Goal: Transaction & Acquisition: Subscribe to service/newsletter

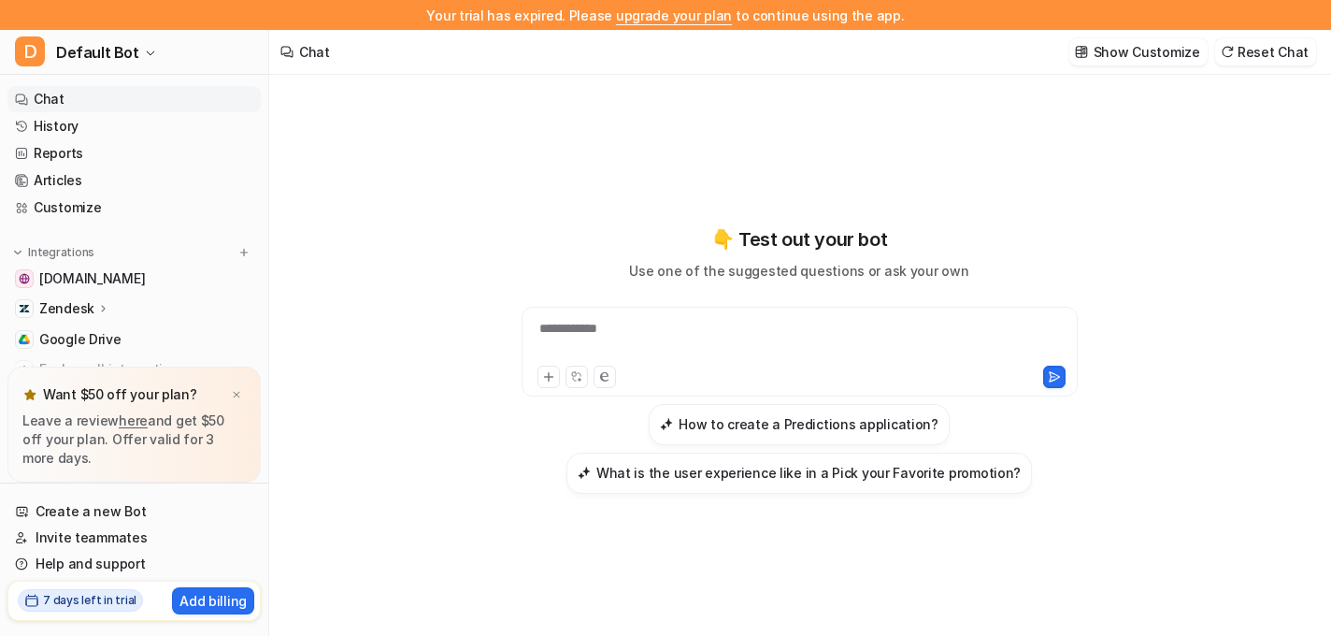
scroll to position [26, 0]
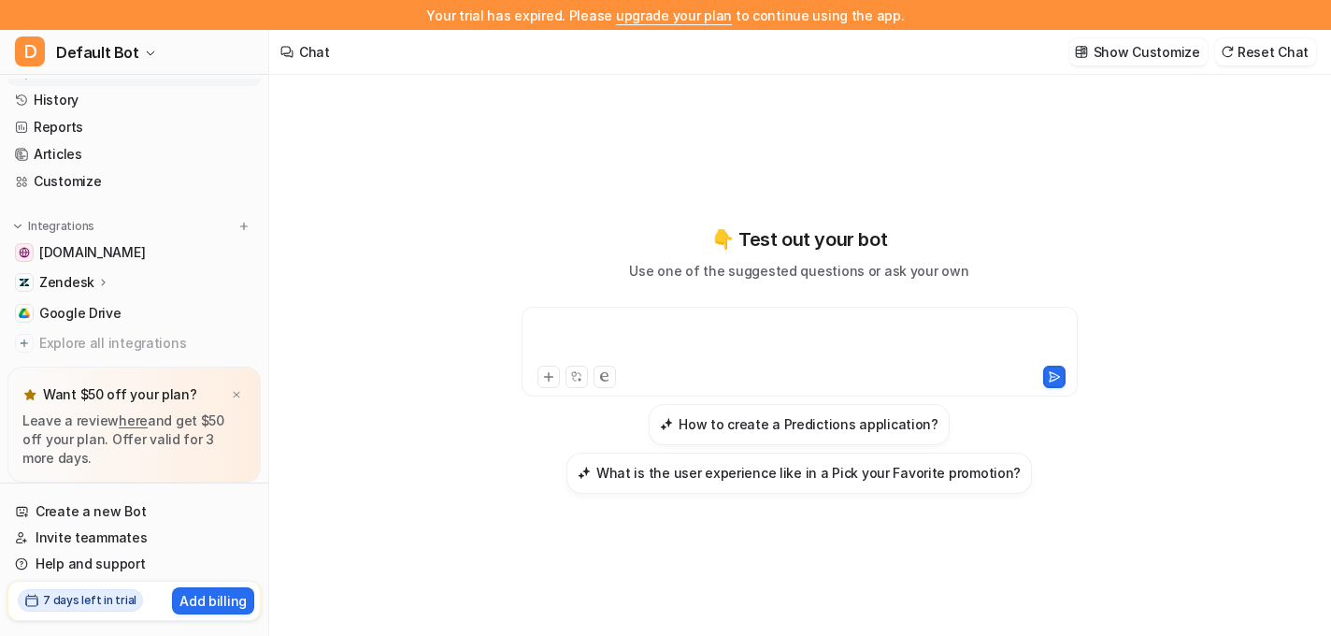
click at [584, 330] on div at bounding box center [799, 340] width 547 height 43
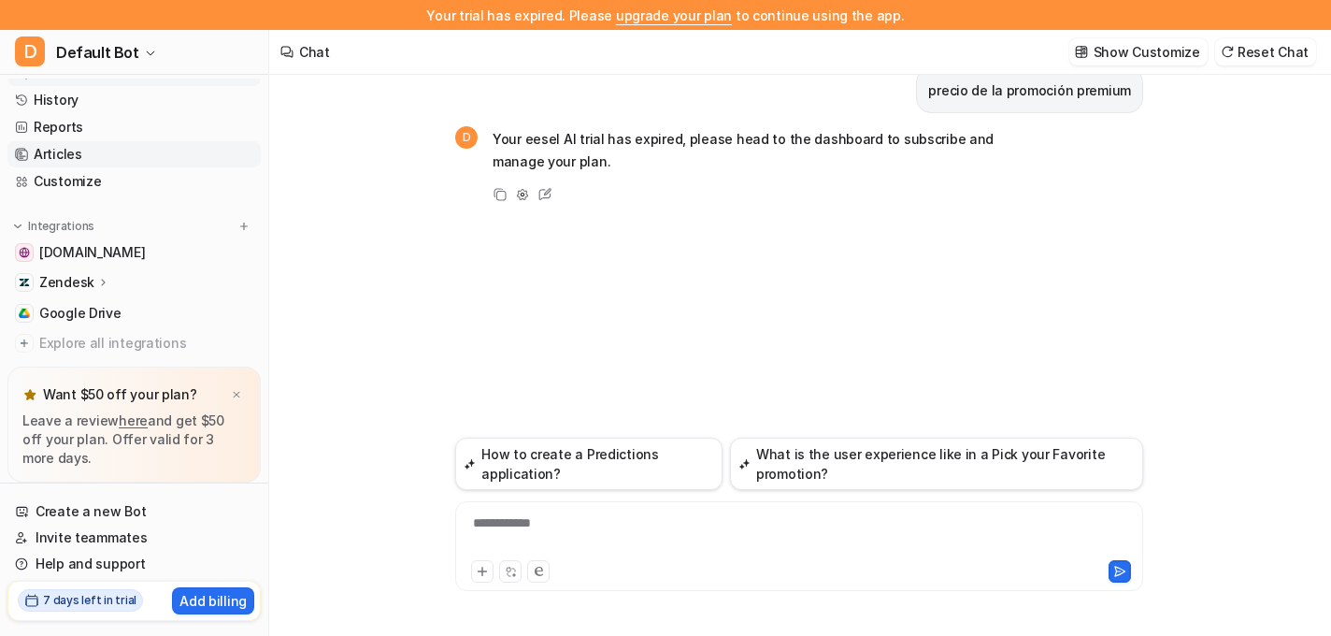
click at [58, 152] on link "Articles" at bounding box center [133, 154] width 253 height 26
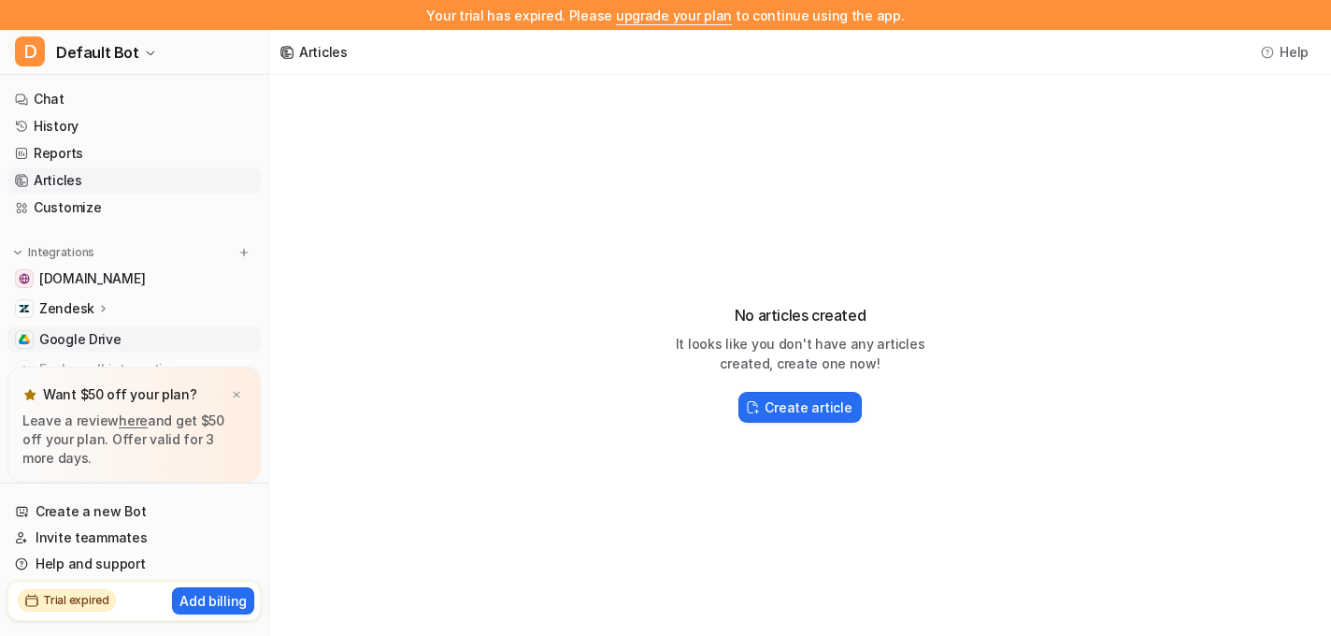
scroll to position [68, 0]
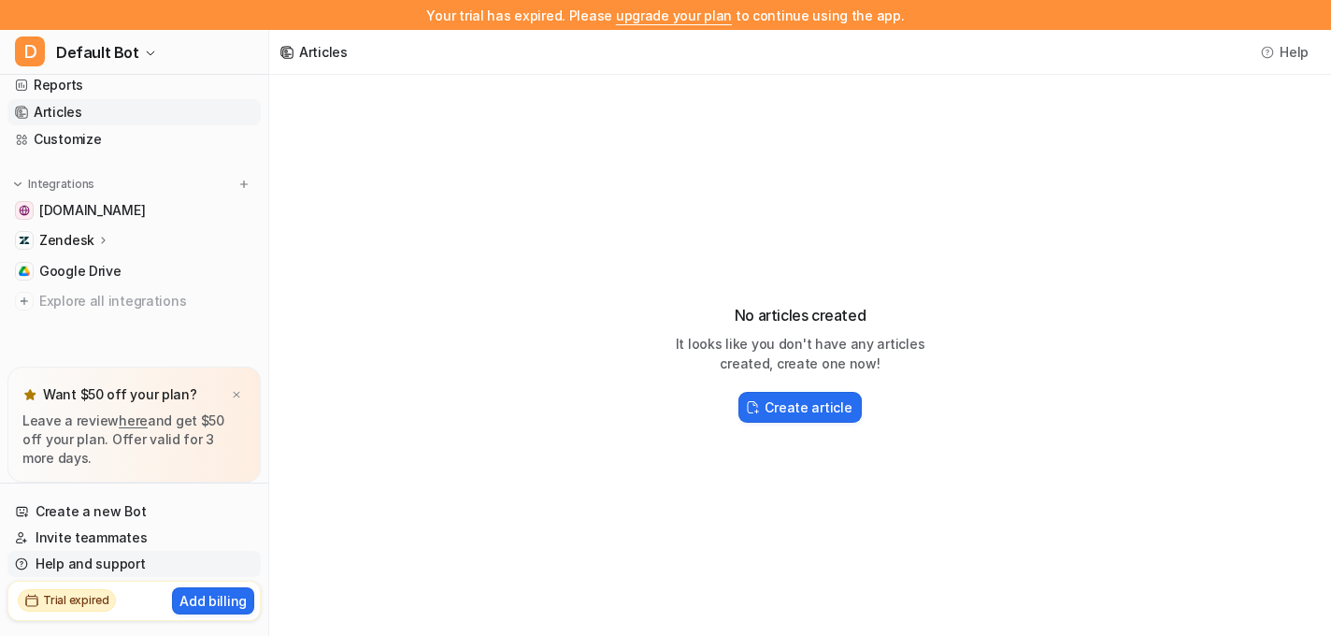
click at [88, 567] on link "Help and support" at bounding box center [133, 564] width 253 height 26
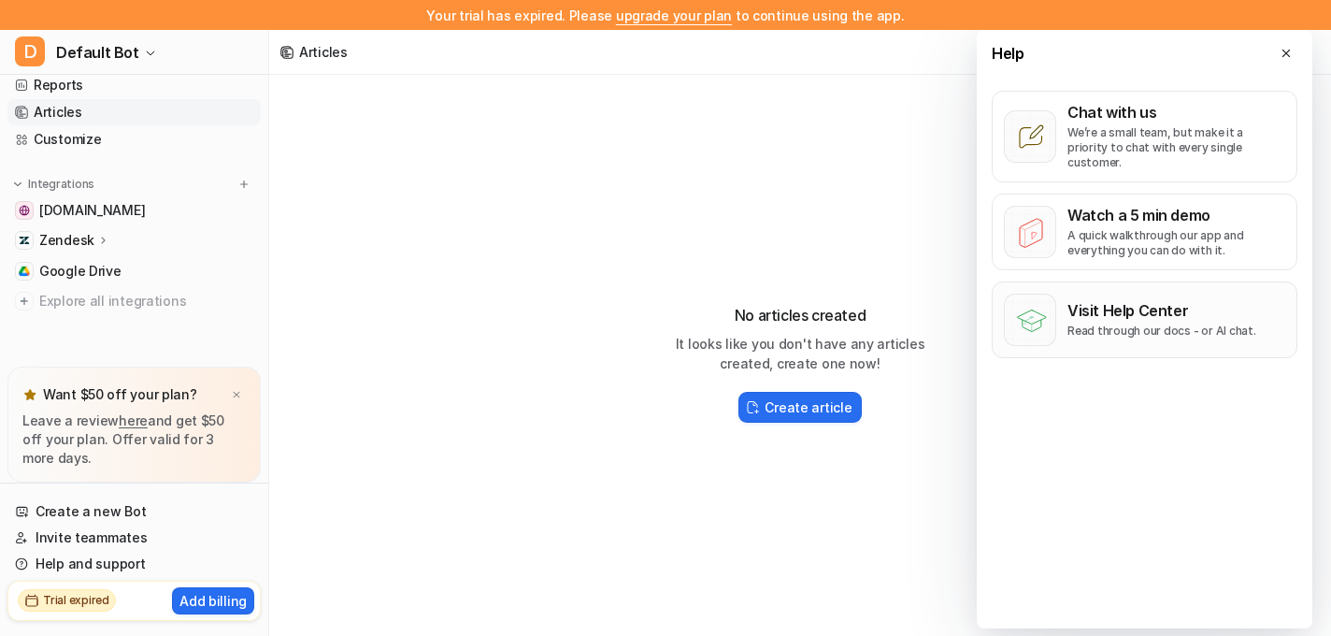
click at [1115, 303] on p "Visit Help Center" at bounding box center [1161, 310] width 189 height 19
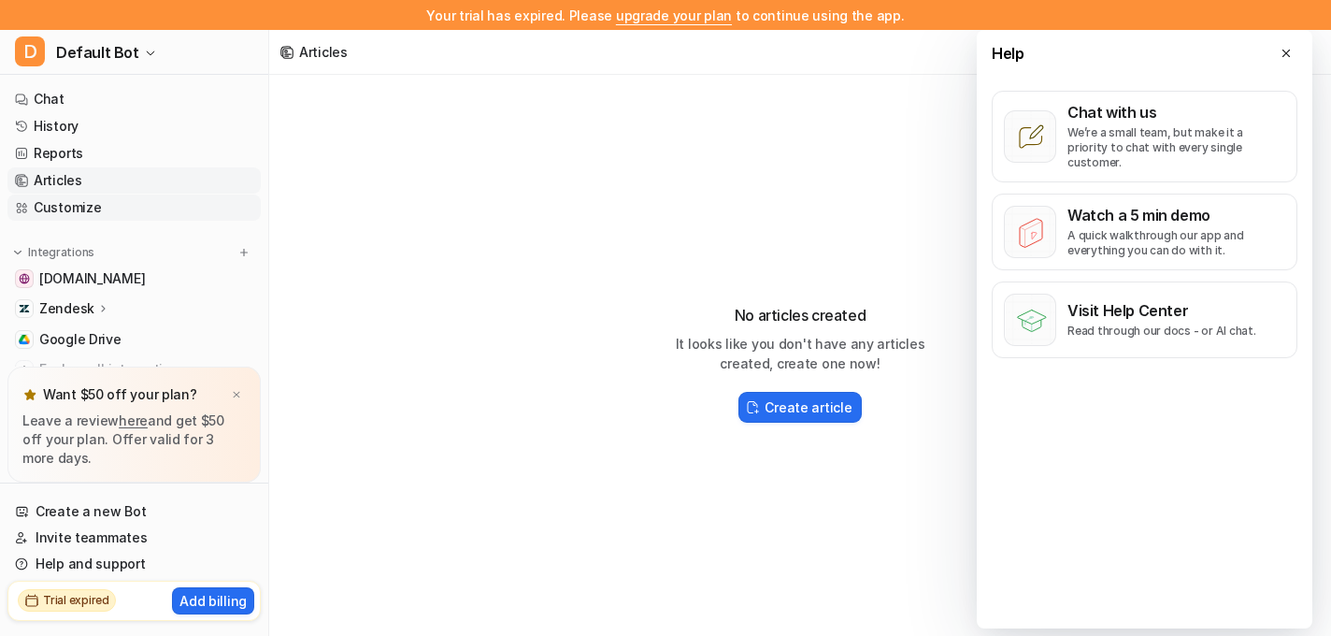
click at [76, 208] on link "Customize" at bounding box center [133, 207] width 253 height 26
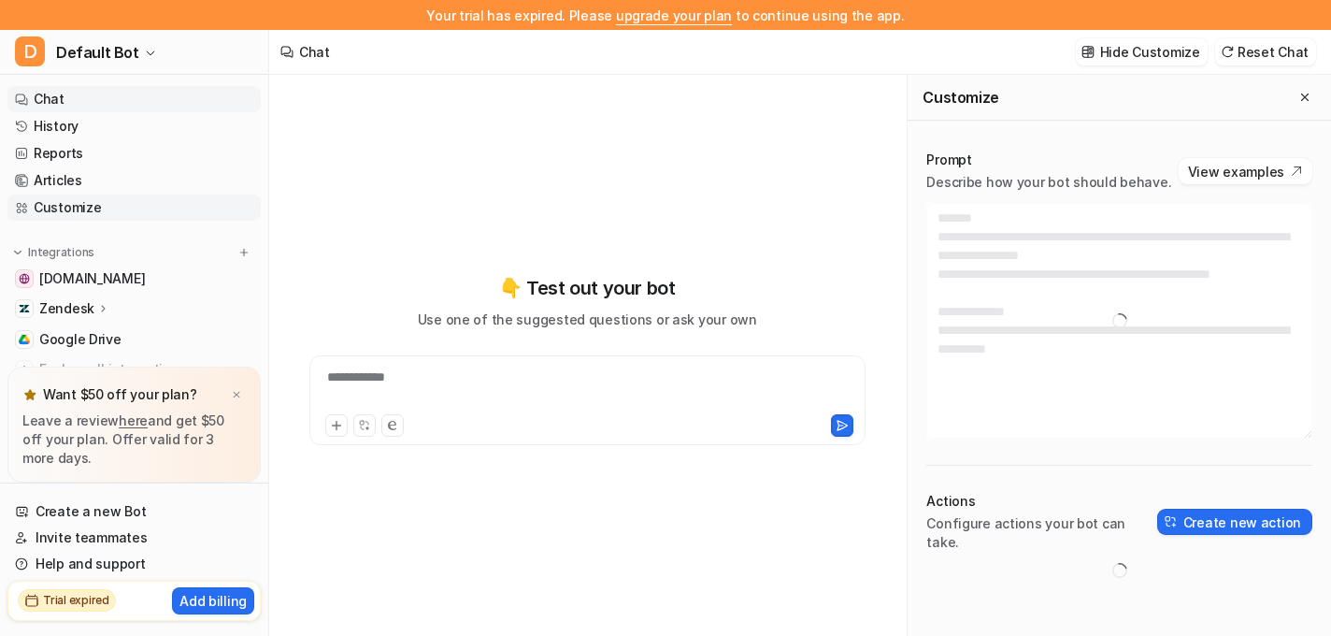
type textarea "**********"
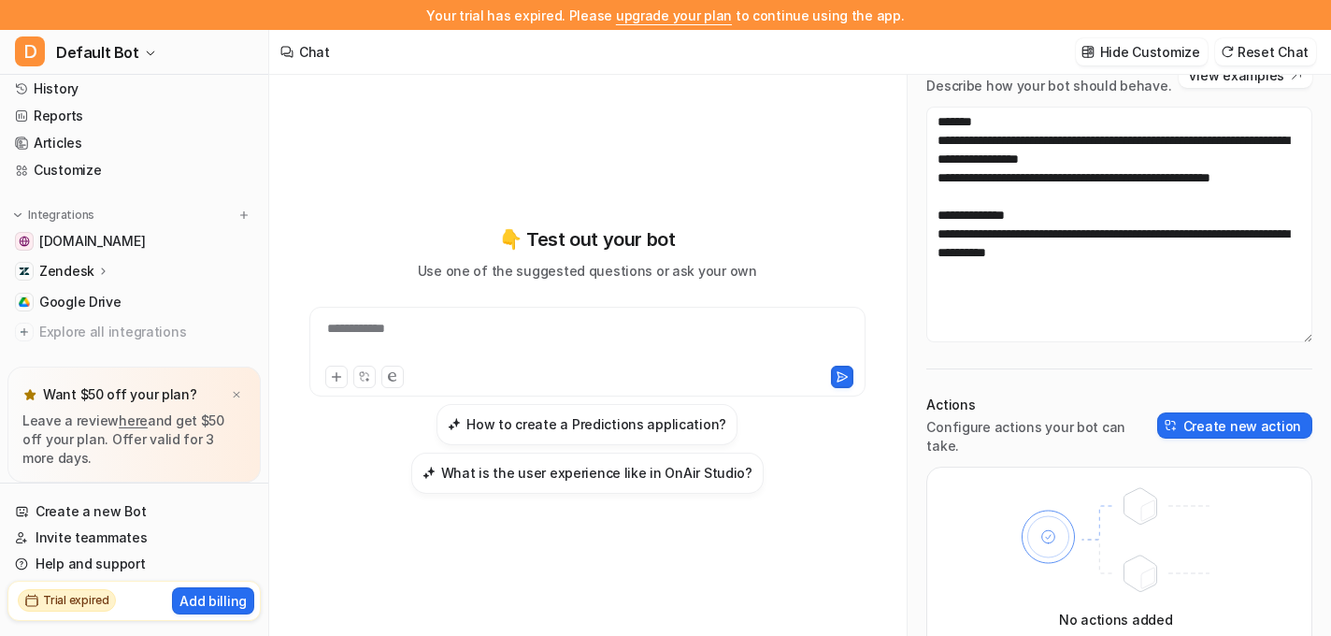
scroll to position [68, 0]
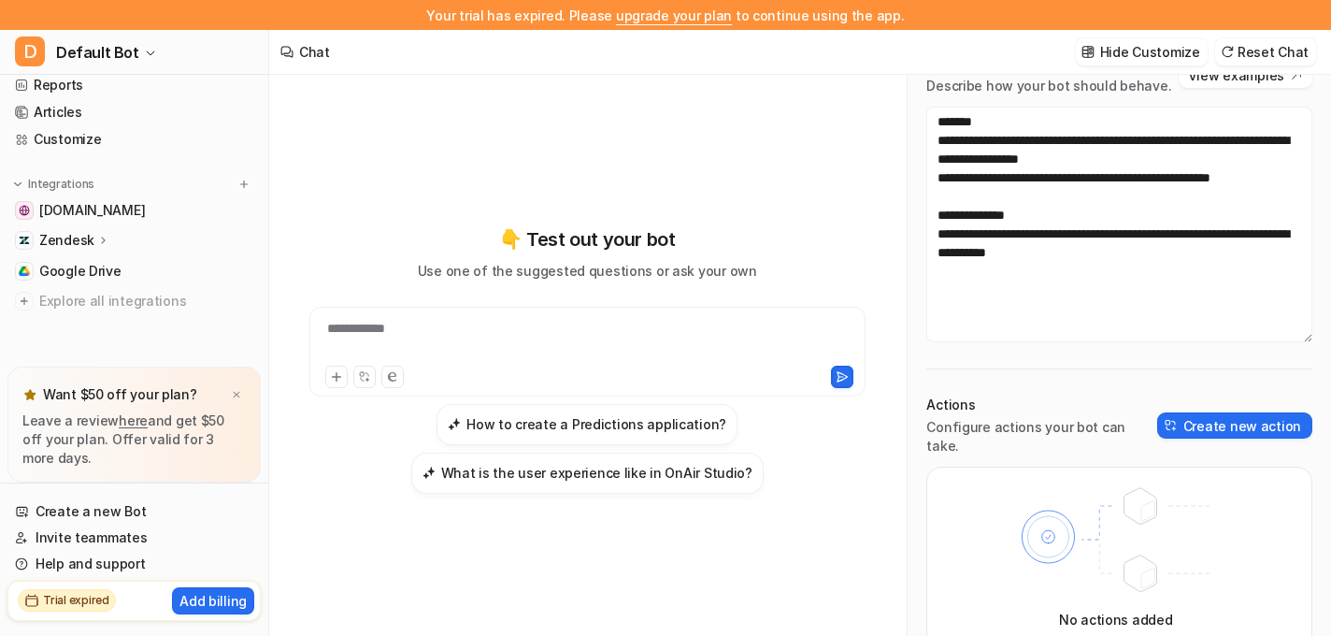
click at [97, 241] on icon at bounding box center [103, 240] width 13 height 14
click at [70, 323] on p "AI Agent" at bounding box center [81, 321] width 55 height 19
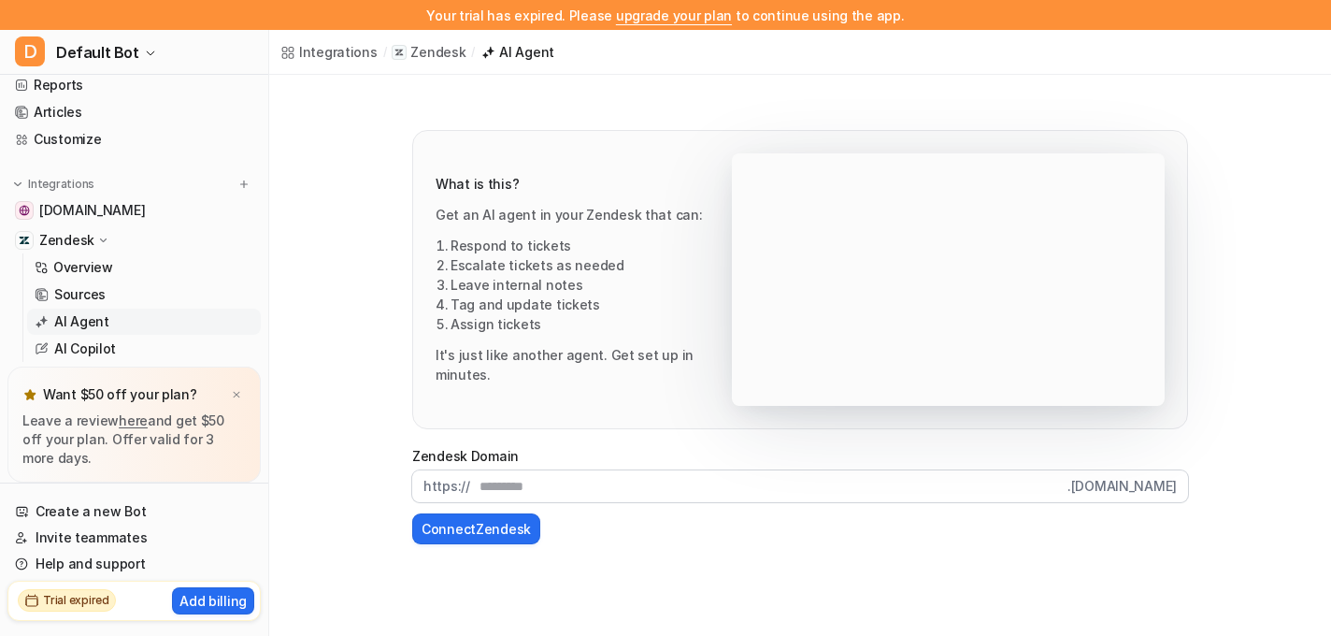
click at [496, 480] on input "text" at bounding box center [768, 486] width 597 height 32
type input "**********"
click at [506, 528] on button "Connect Zendesk" at bounding box center [476, 528] width 128 height 31
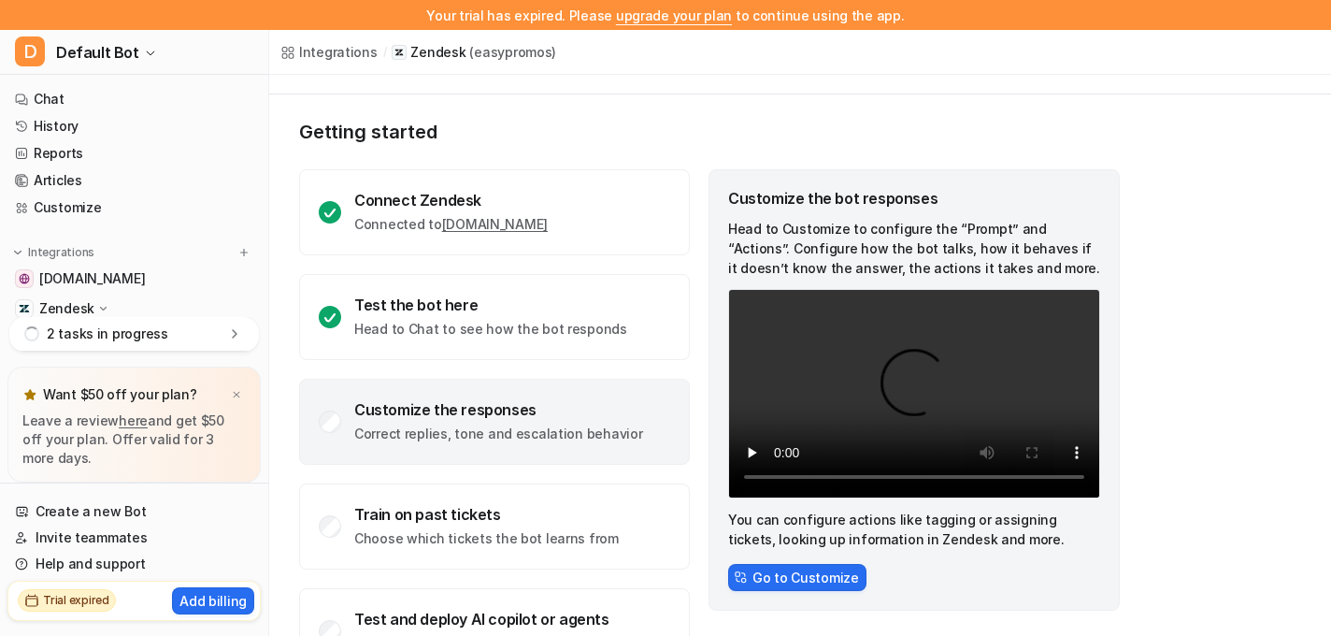
scroll to position [78, 0]
click at [227, 333] on icon at bounding box center [234, 333] width 19 height 19
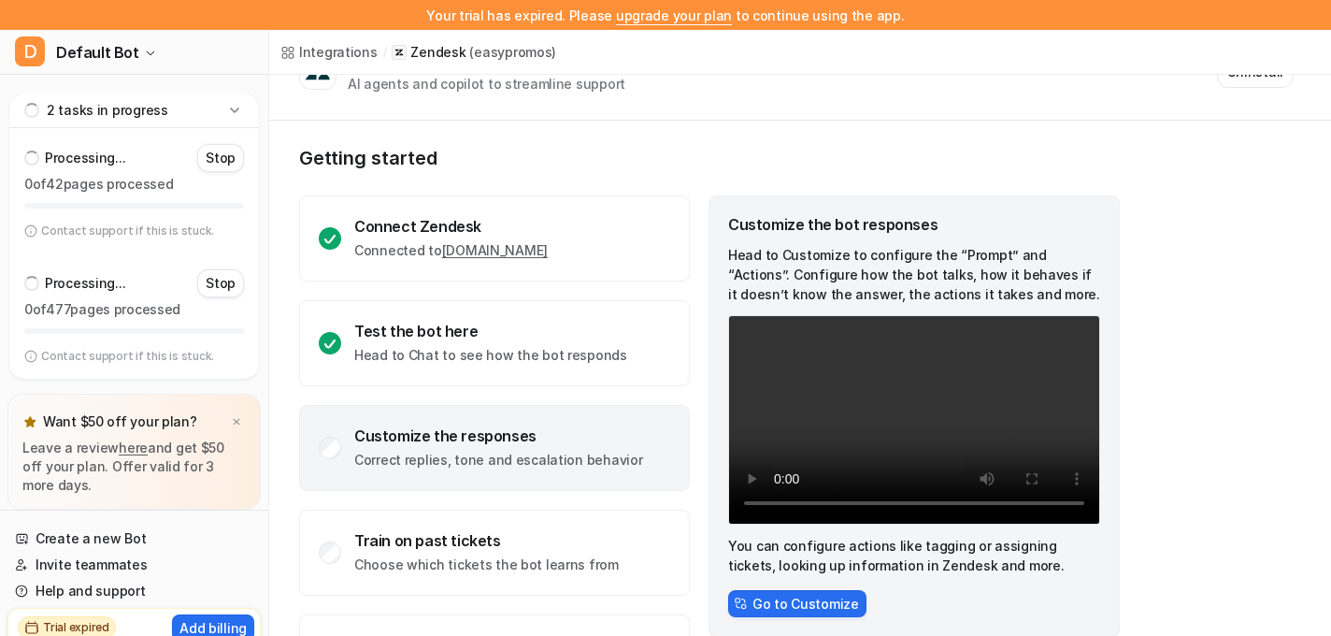
scroll to position [0, 0]
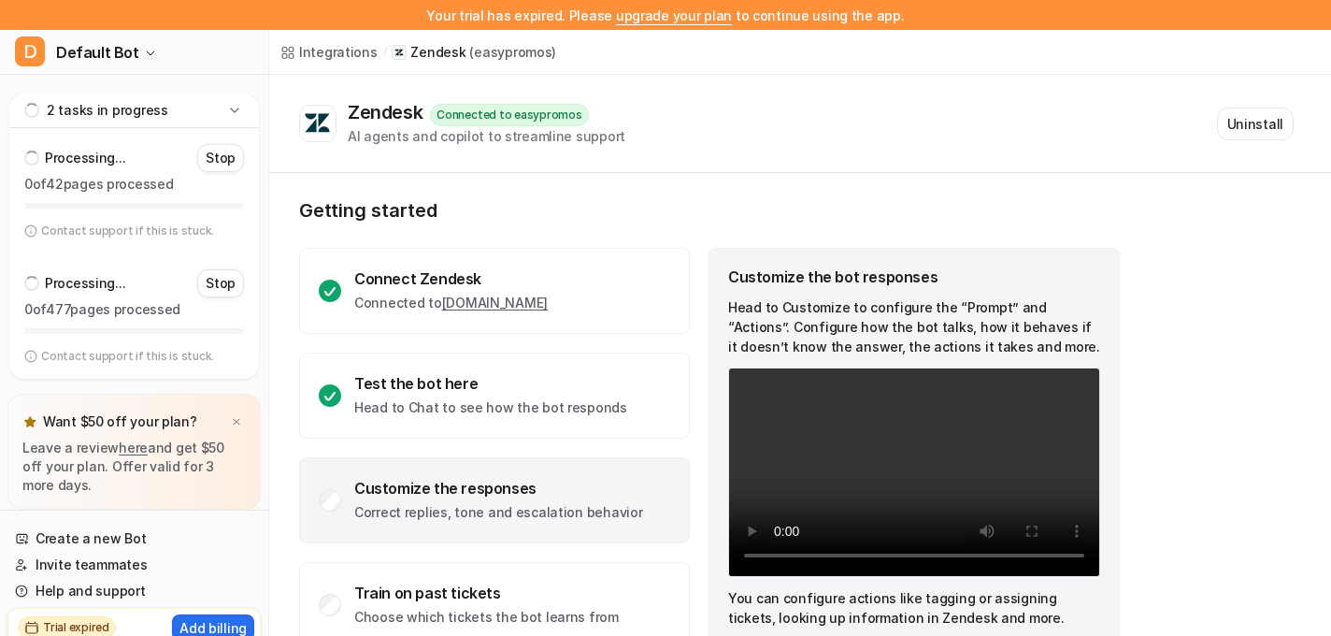
click at [234, 107] on icon at bounding box center [234, 110] width 19 height 19
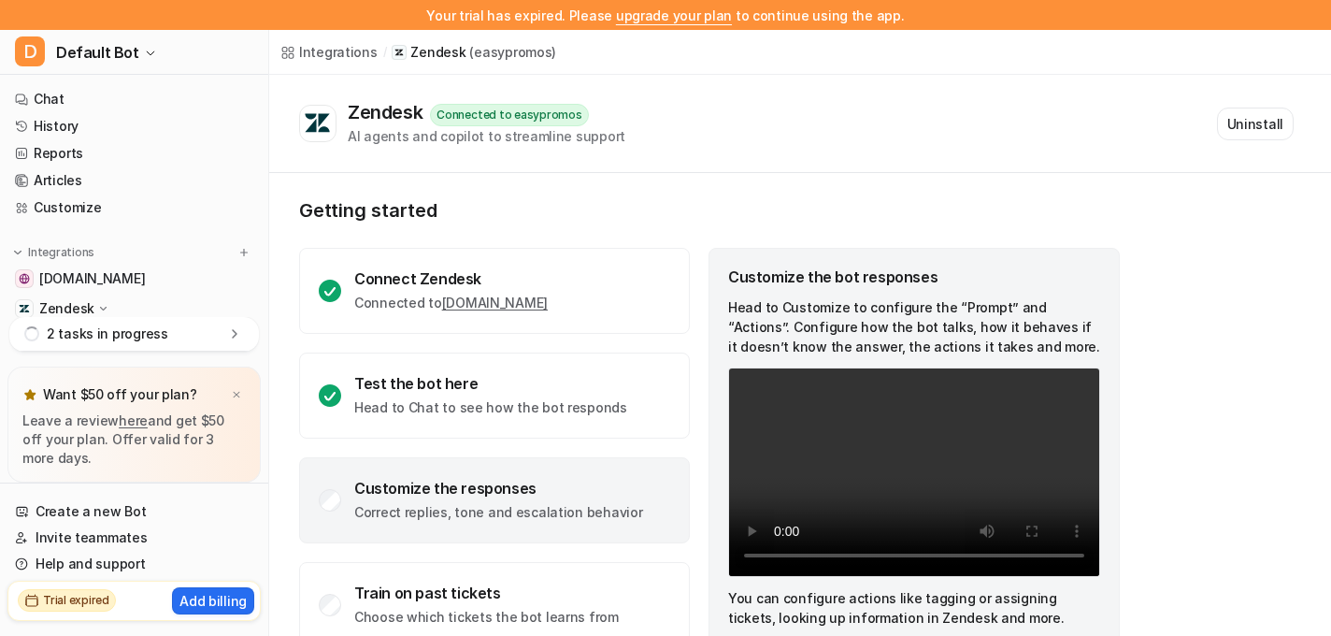
scroll to position [143, 0]
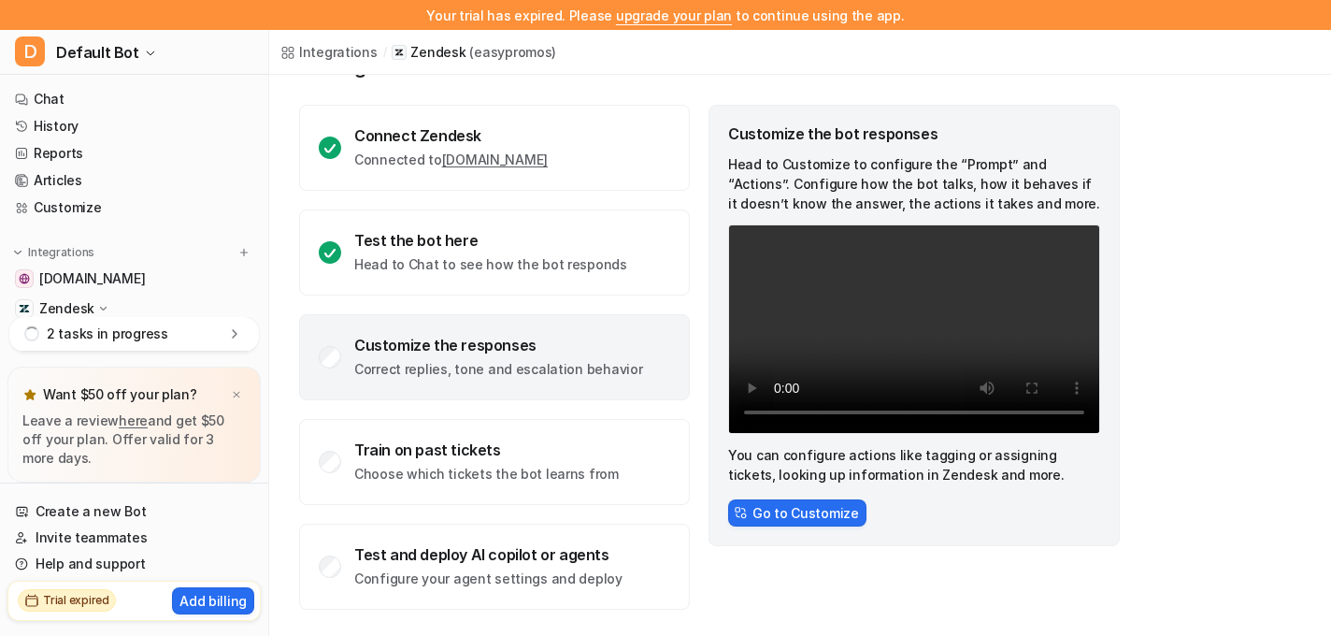
click at [233, 335] on icon at bounding box center [234, 333] width 19 height 19
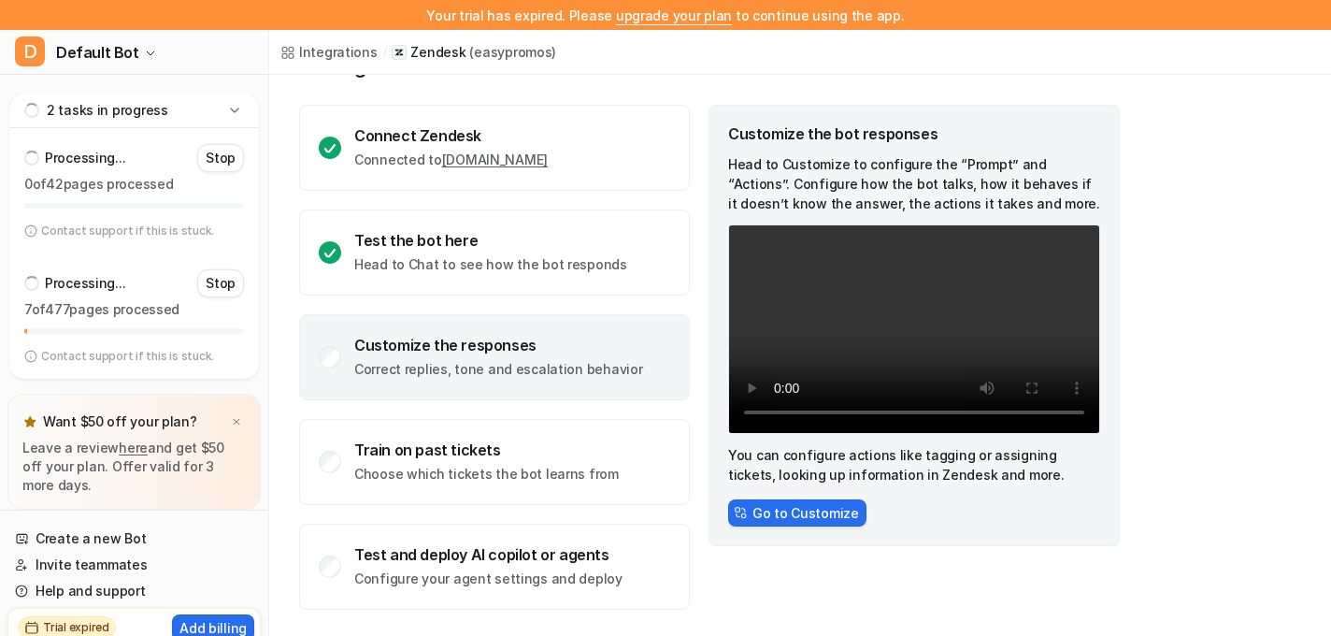
click at [236, 111] on icon at bounding box center [234, 109] width 8 height 5
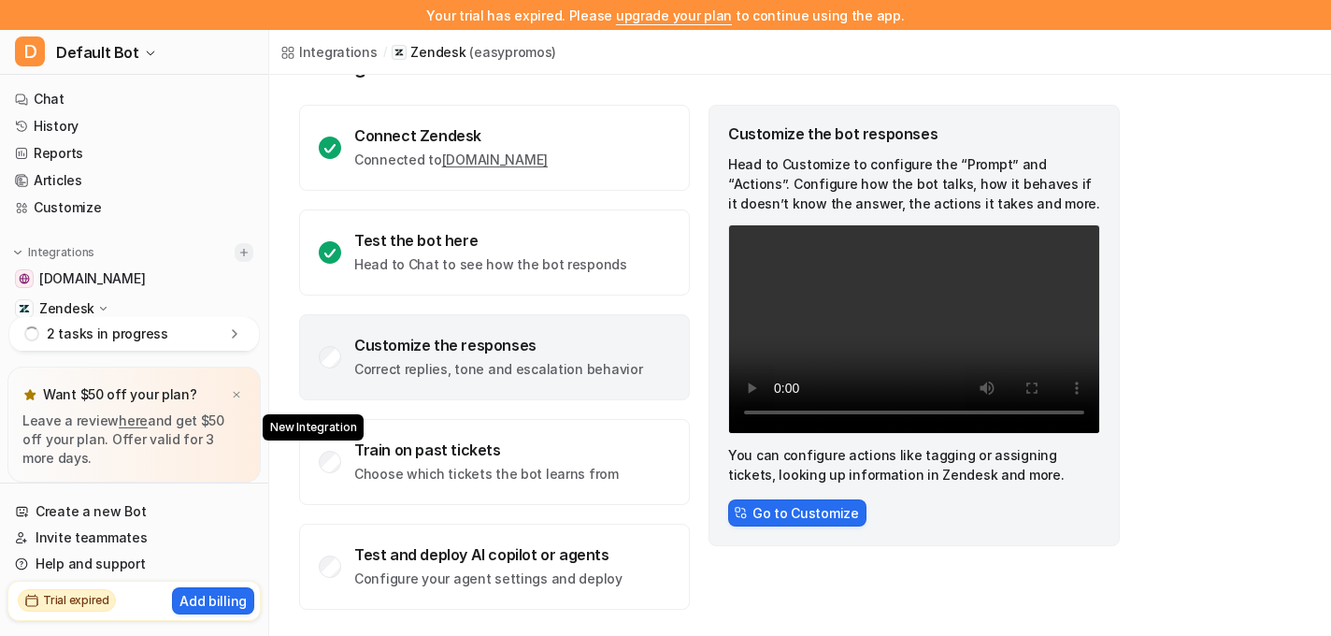
click at [239, 253] on img at bounding box center [243, 252] width 13 height 13
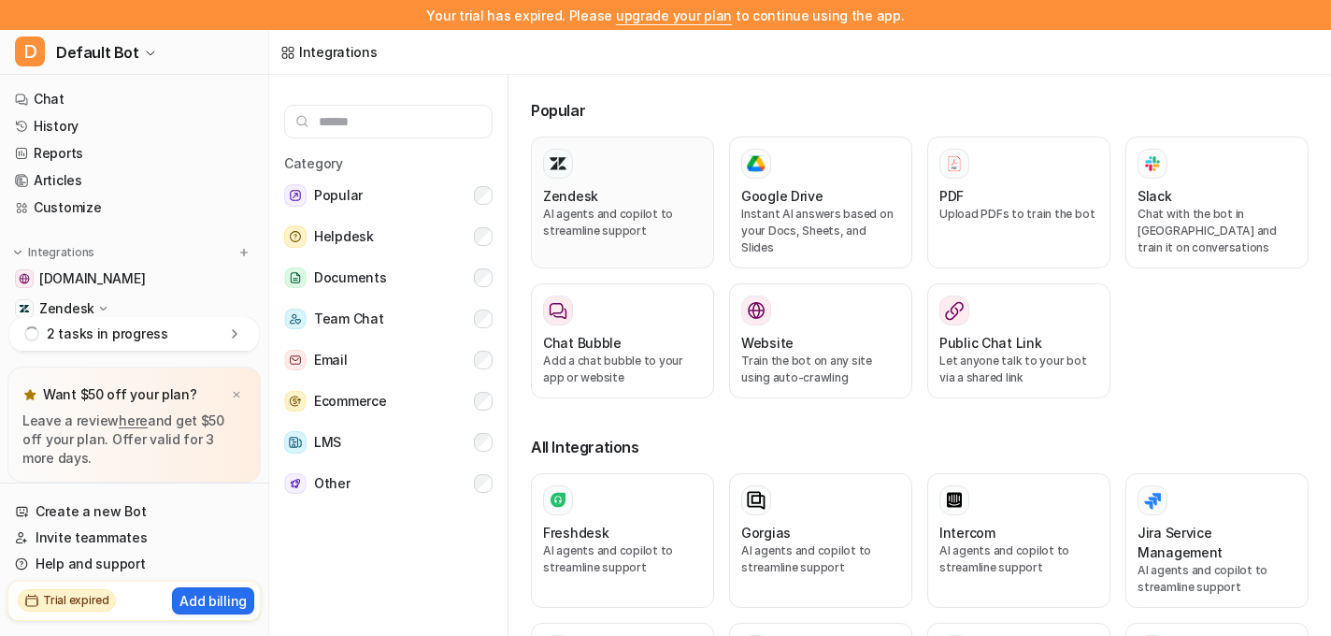
click at [597, 186] on div "Zendesk" at bounding box center [622, 196] width 159 height 20
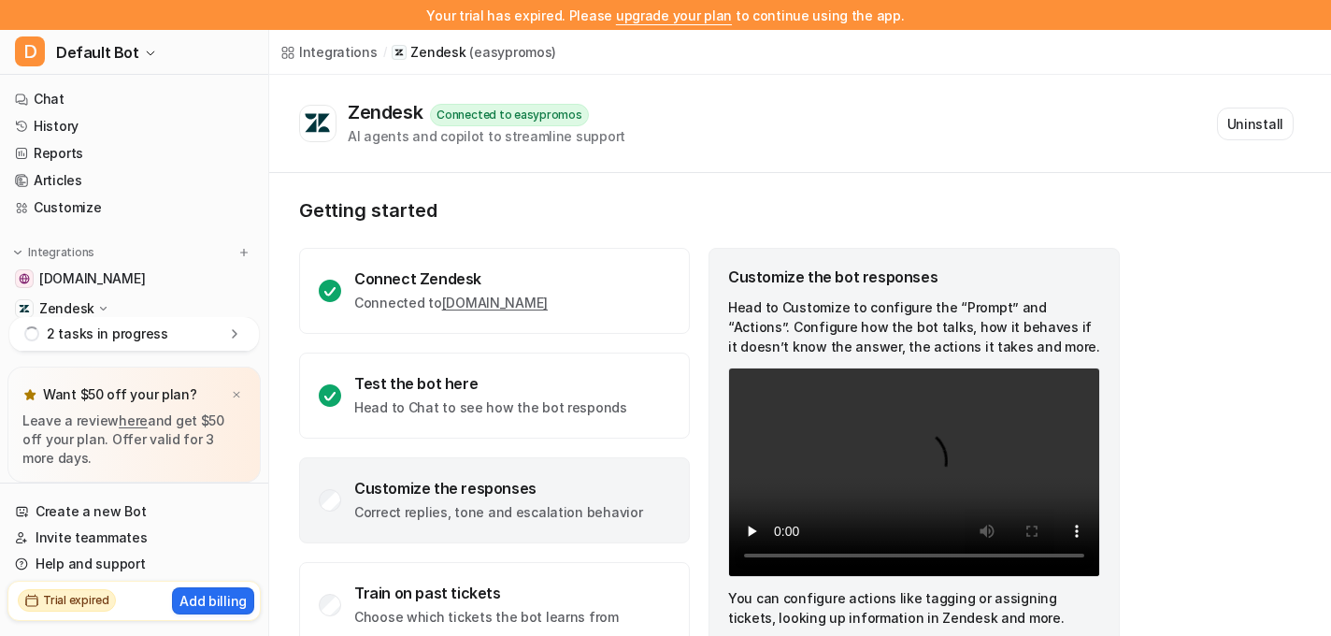
scroll to position [11, 0]
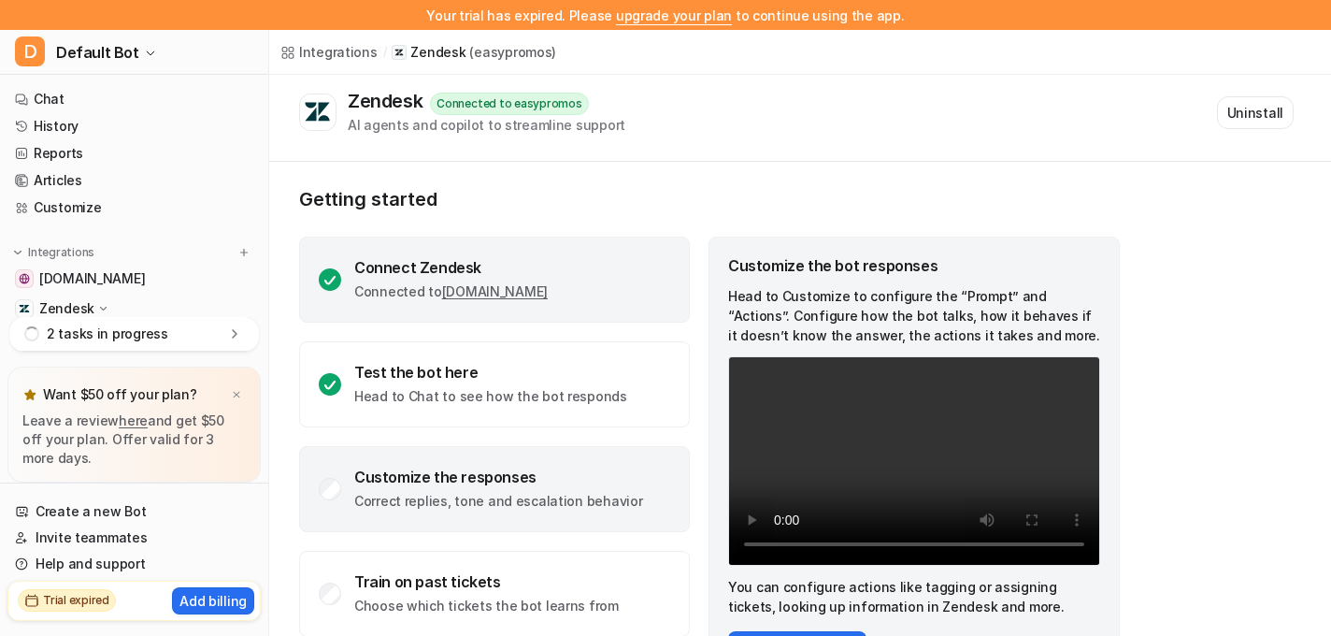
click at [657, 276] on div "Connect Zendesk Connected to [DOMAIN_NAME]" at bounding box center [494, 279] width 391 height 86
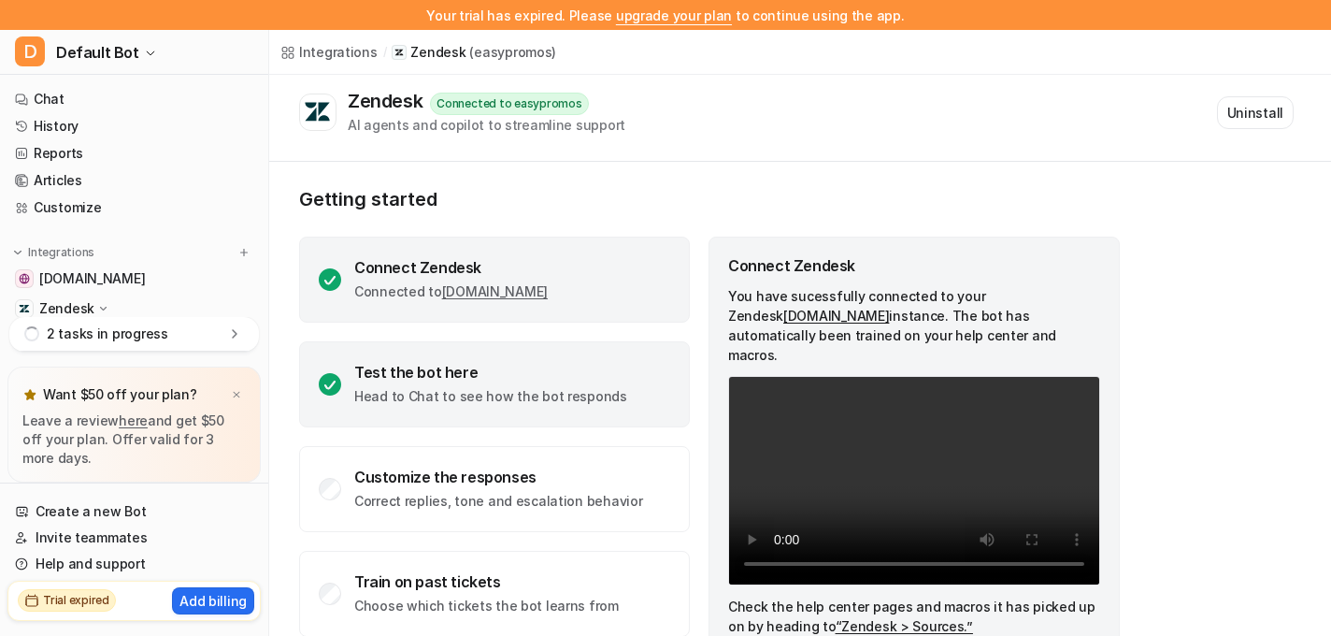
click at [647, 373] on div "Test the bot here Head to Chat to see how the bot responds" at bounding box center [494, 384] width 391 height 86
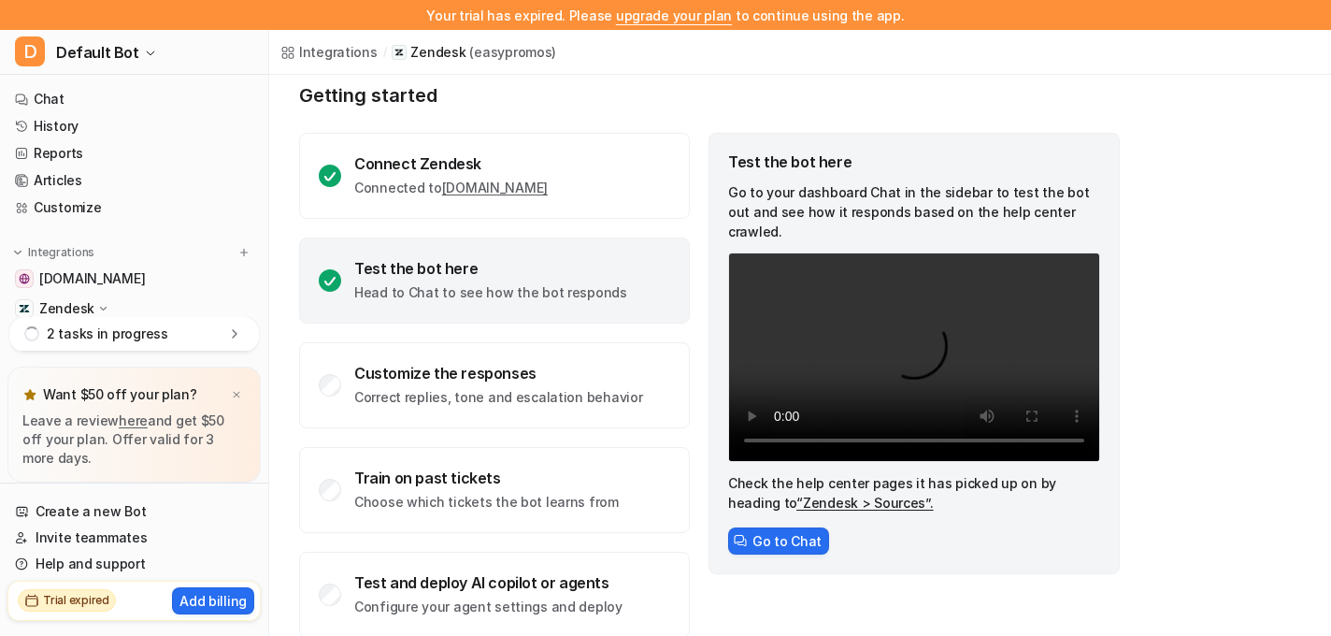
scroll to position [143, 0]
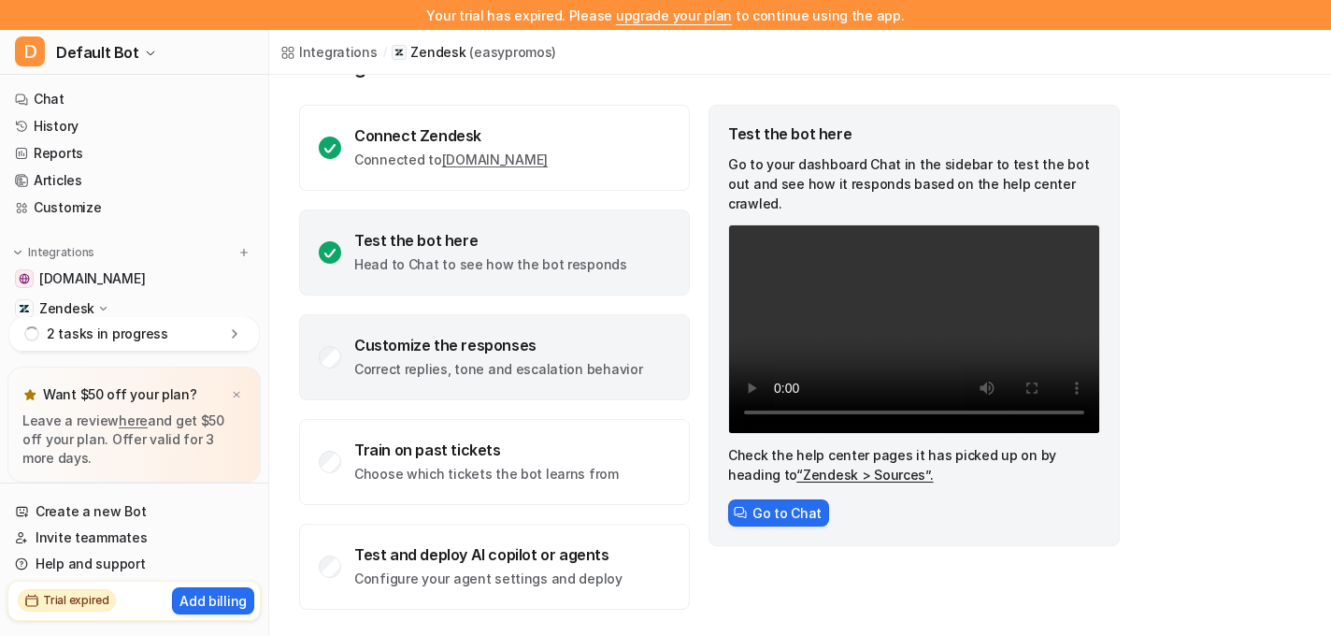
click at [665, 339] on div "Customize the responses Correct replies, tone and escalation behavior" at bounding box center [494, 357] width 391 height 86
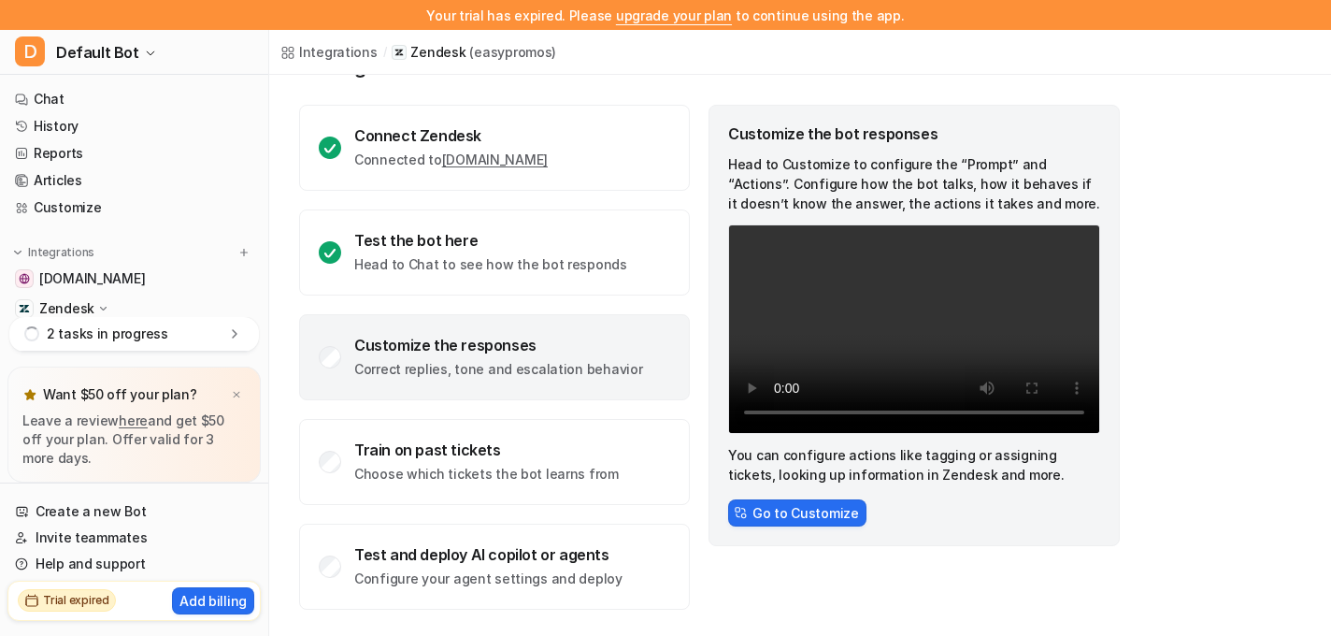
click at [600, 359] on div "Customize the responses Correct replies, tone and escalation behavior" at bounding box center [498, 357] width 288 height 43
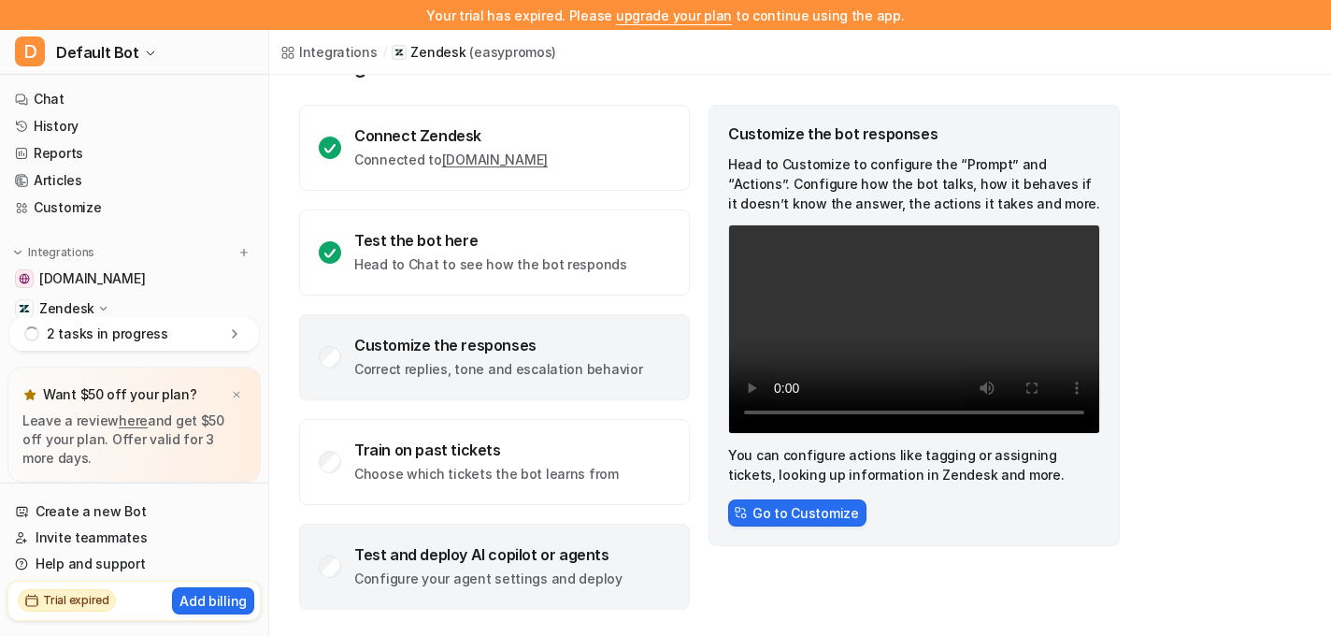
click at [654, 565] on div "Test and deploy AI copilot or agents Configure your agent settings and deploy" at bounding box center [494, 566] width 391 height 86
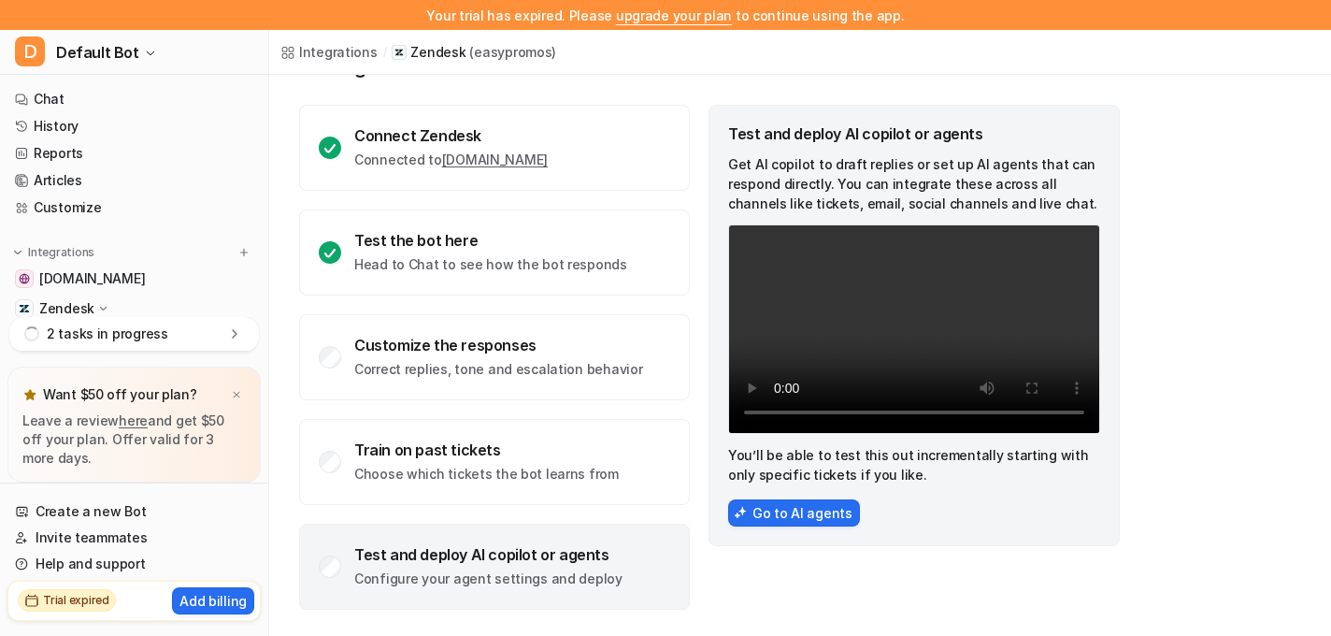
click at [156, 336] on p "2 tasks in progress" at bounding box center [108, 333] width 122 height 19
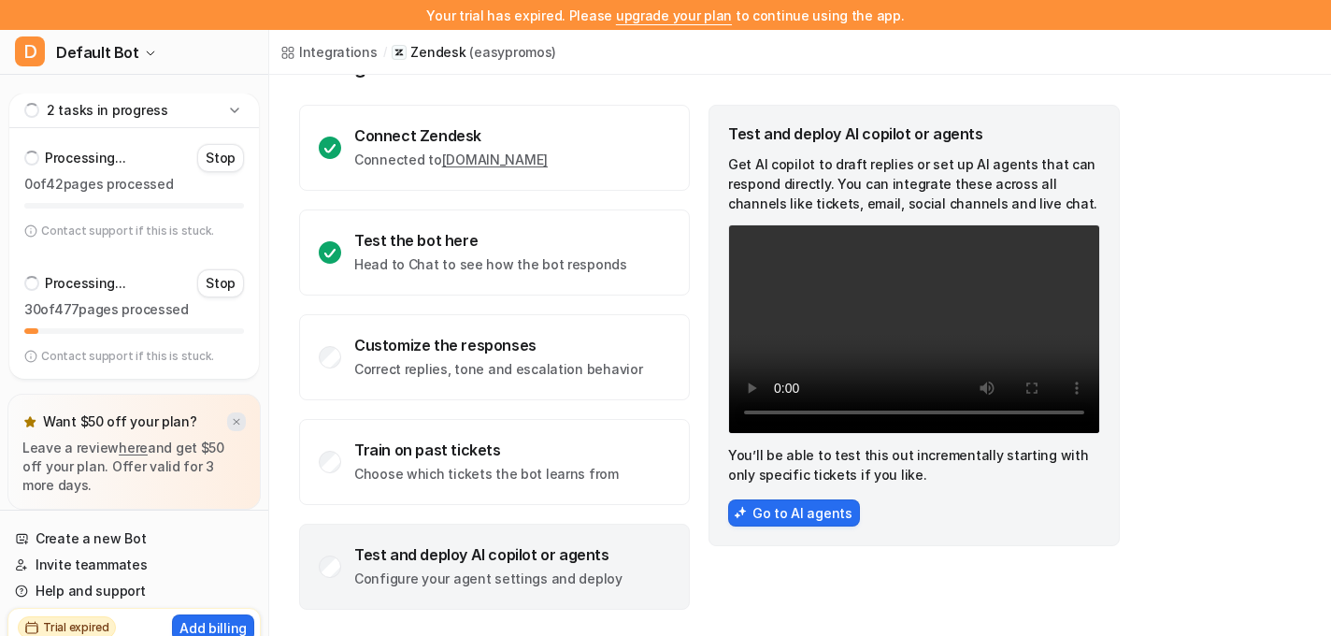
click at [236, 422] on img at bounding box center [236, 422] width 11 height 12
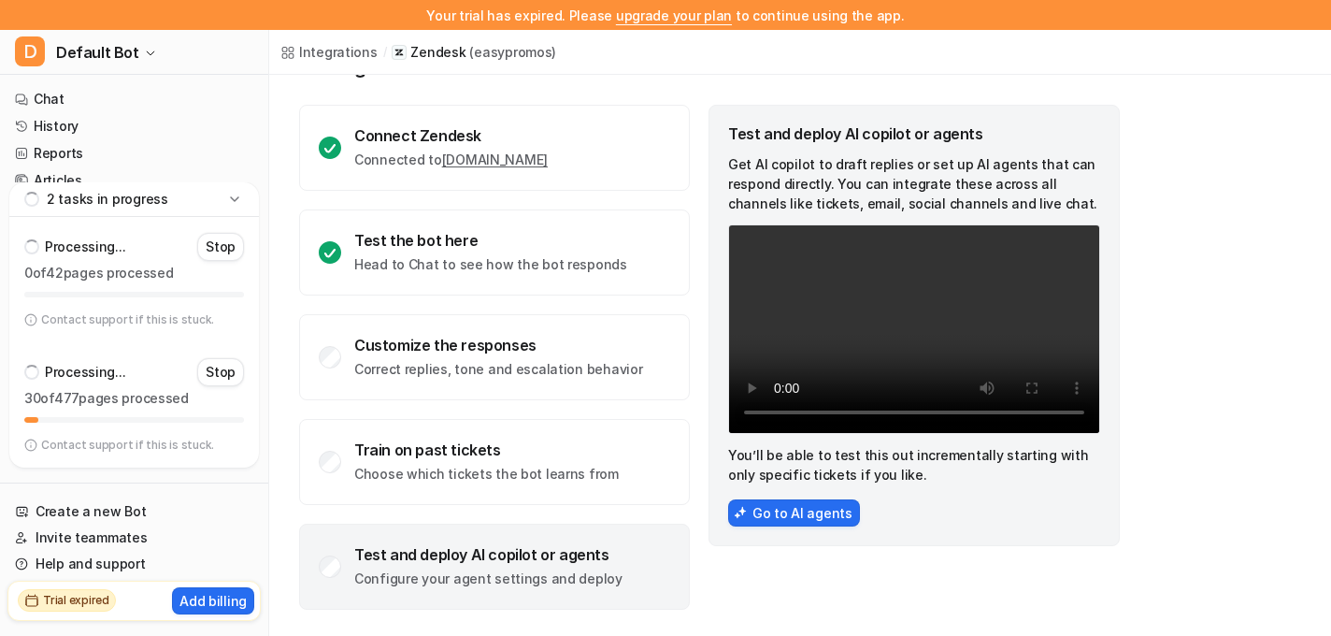
scroll to position [37, 0]
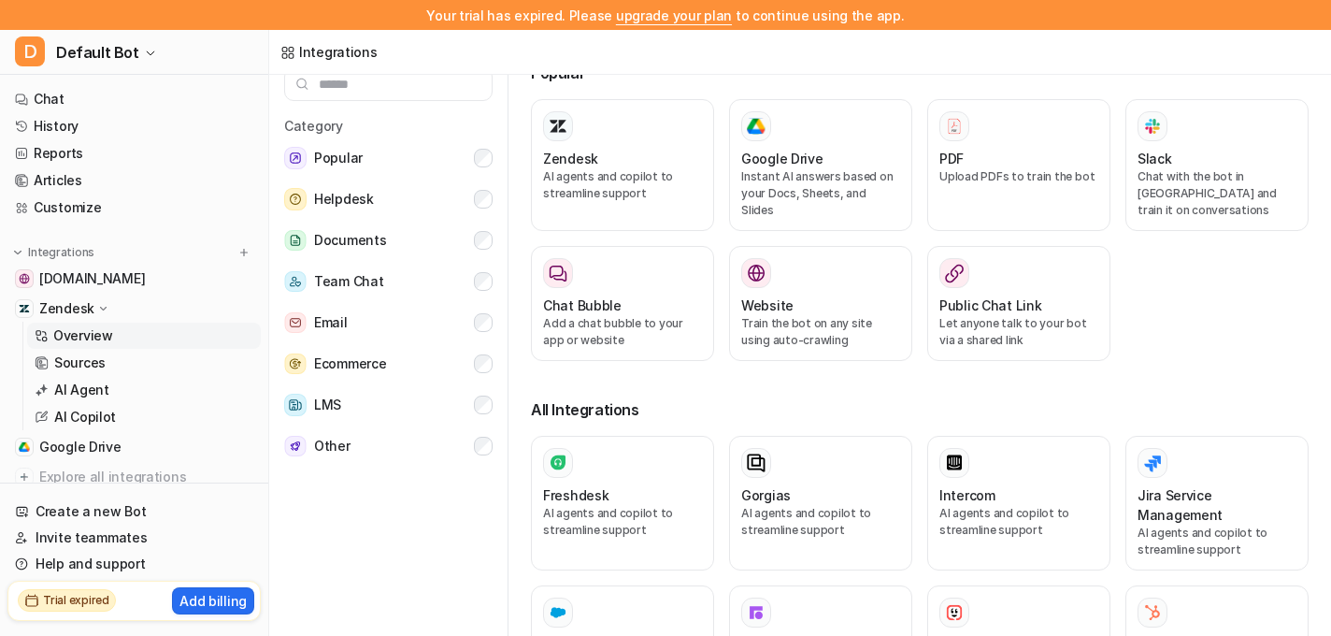
click at [65, 335] on p "Overview" at bounding box center [83, 335] width 60 height 19
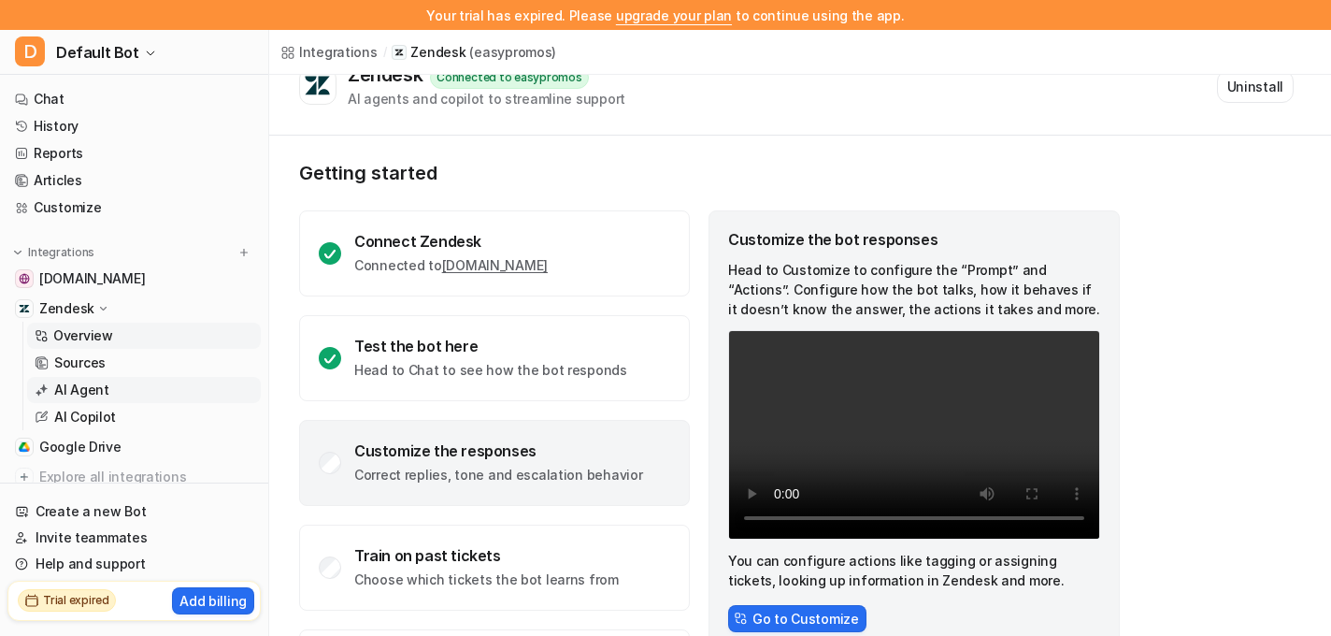
click at [60, 383] on p "AI Agent" at bounding box center [81, 389] width 55 height 19
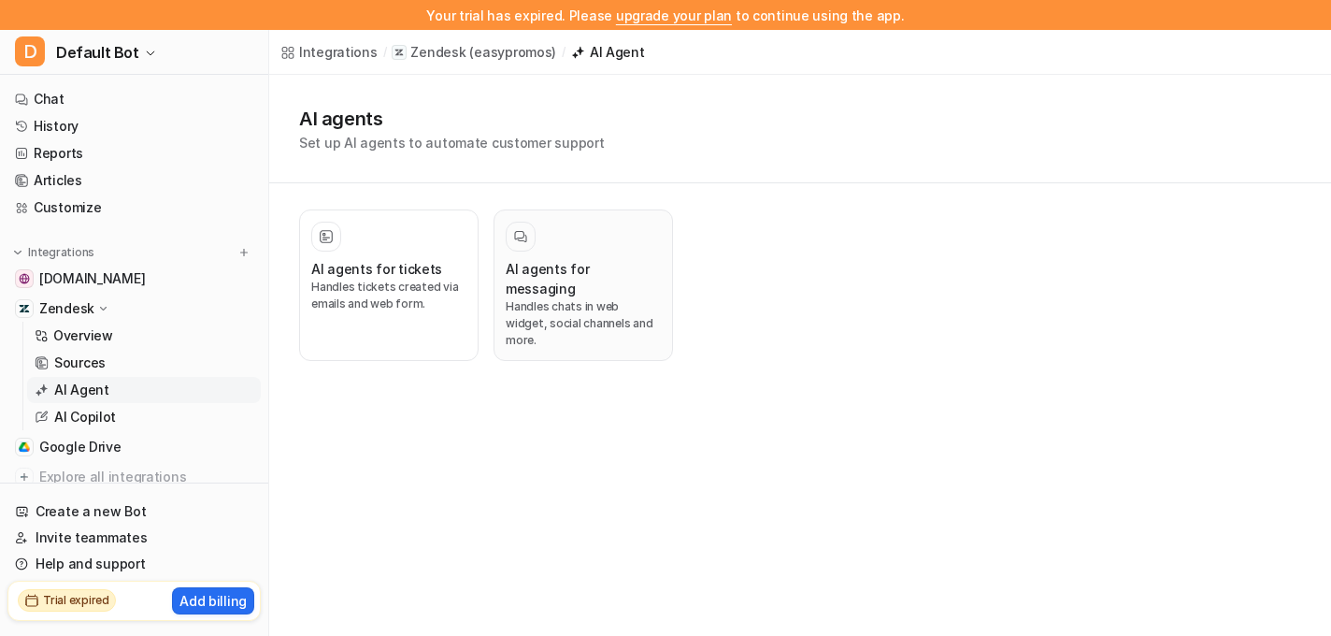
click at [581, 298] on p "Handles chats in web widget, social channels and more." at bounding box center [583, 323] width 155 height 50
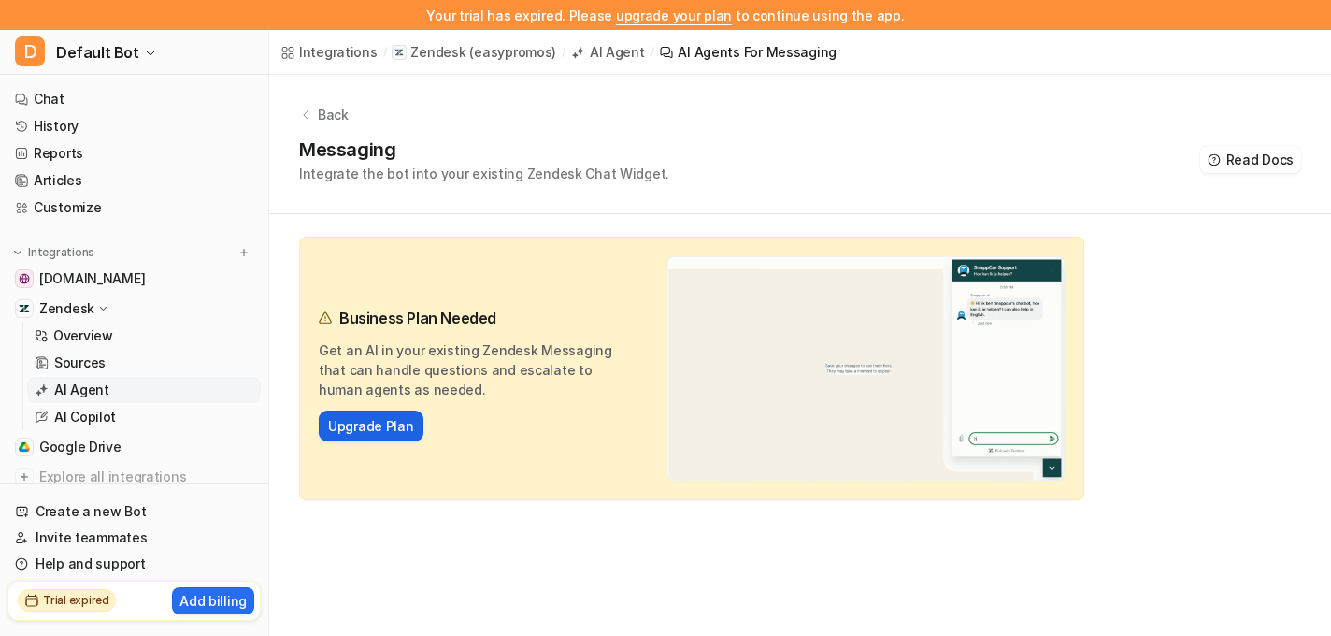
click at [377, 426] on link "Upgrade Plan" at bounding box center [371, 426] width 86 height 20
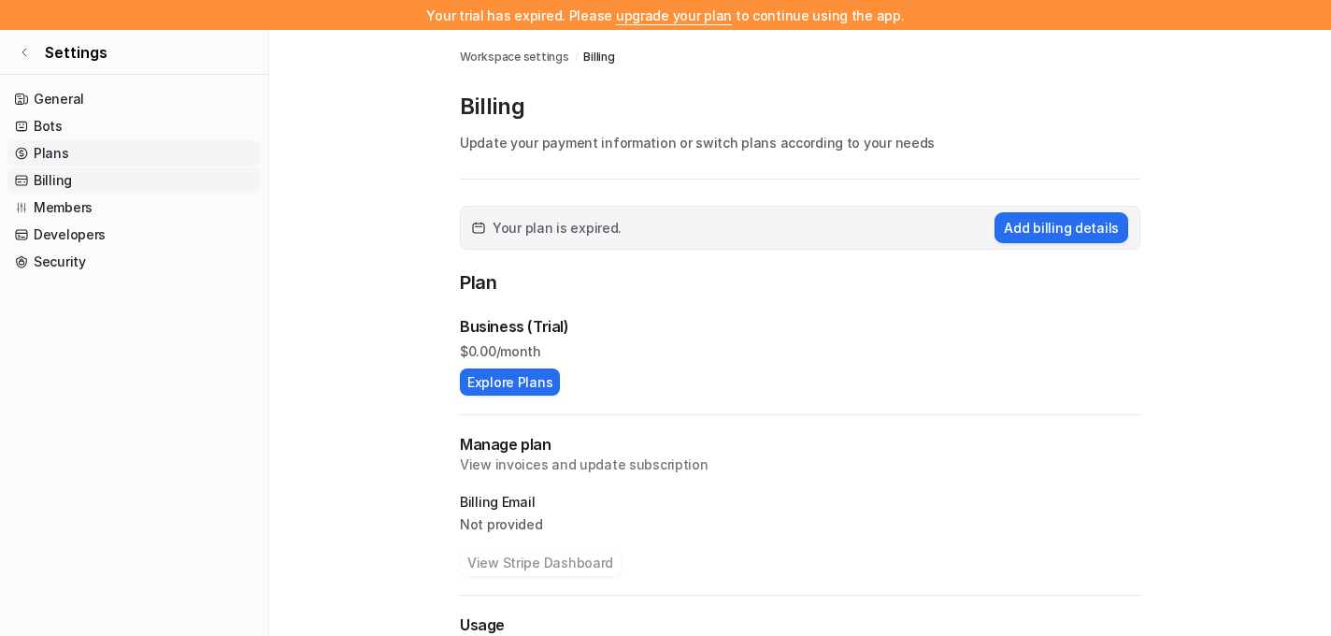
click at [45, 149] on link "Plans" at bounding box center [133, 153] width 253 height 26
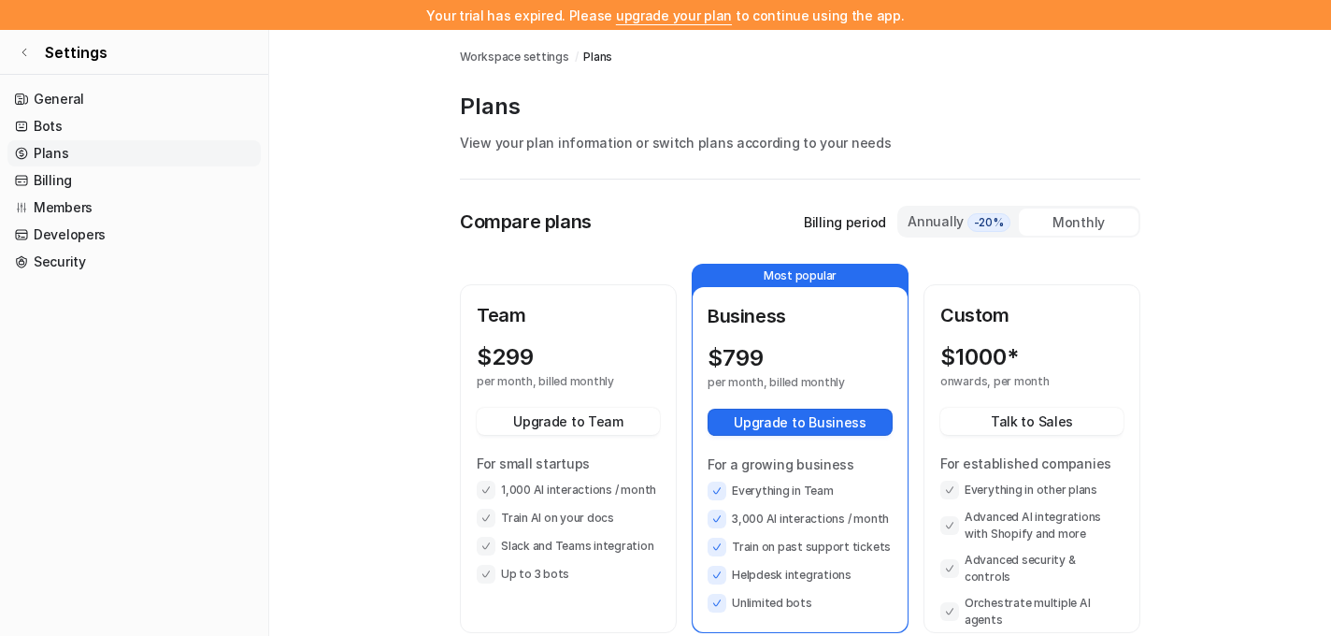
click at [924, 221] on div "Annually -20%" at bounding box center [959, 221] width 105 height 21
